Goal: Navigation & Orientation: Find specific page/section

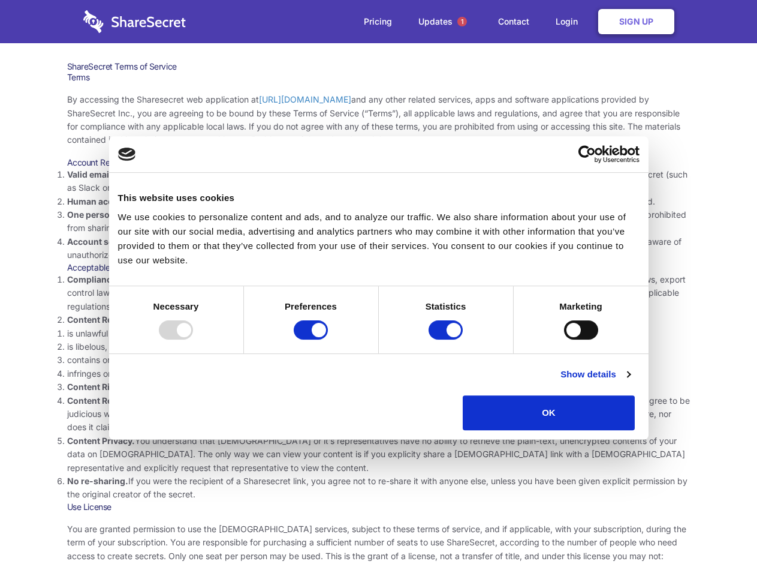
click at [378, 288] on li "Compliance with local laws and regulations. Your use of the Sharesecret must no…" at bounding box center [379, 293] width 624 height 40
click at [193, 339] on div at bounding box center [176, 329] width 34 height 19
click at [328, 339] on input "Preferences" at bounding box center [311, 329] width 34 height 19
checkbox input "false"
click at [447, 339] on input "Statistics" at bounding box center [446, 329] width 34 height 19
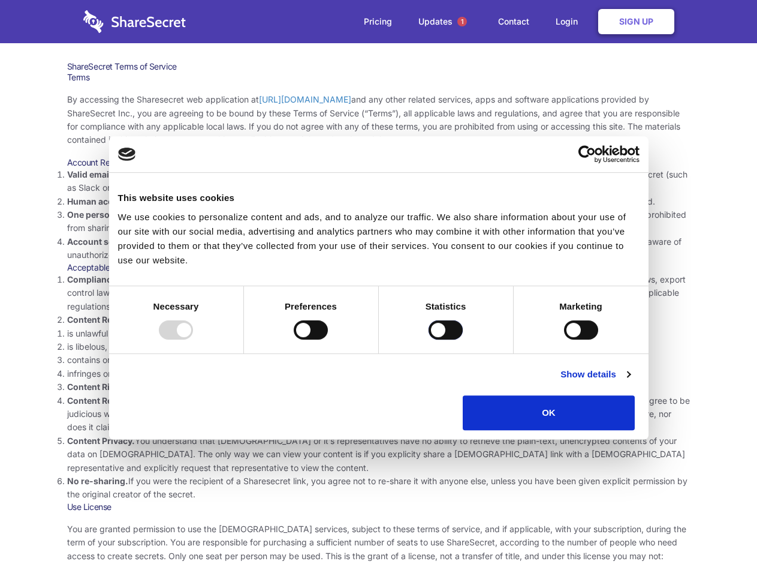
checkbox input "false"
click at [564, 339] on input "Marketing" at bounding box center [581, 329] width 34 height 19
checkbox input "true"
click at [630, 381] on link "Show details" at bounding box center [596, 374] width 70 height 14
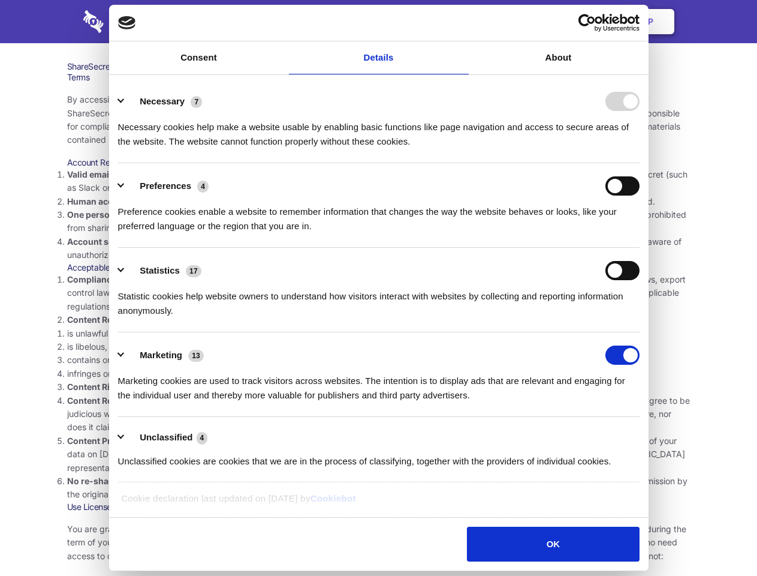
click at [640, 163] on li "Necessary 7 Necessary cookies help make a website usable by enabling basic func…" at bounding box center [379, 121] width 522 height 85
click at [462, 22] on span "1" at bounding box center [463, 22] width 10 height 10
